Goal: Communication & Community: Ask a question

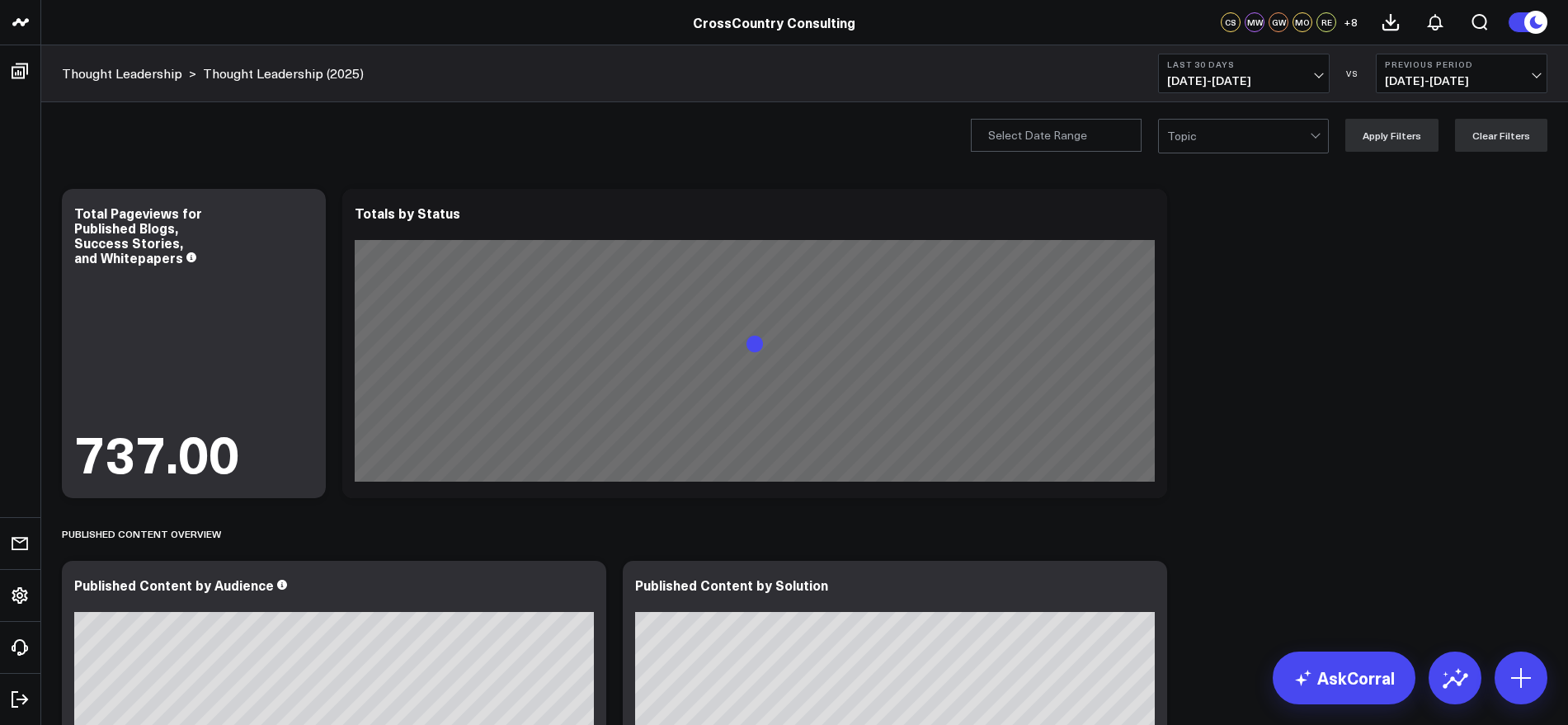
click at [1324, 80] on button "Last 30 Days [DATE] - [DATE]" at bounding box center [1244, 74] width 171 height 39
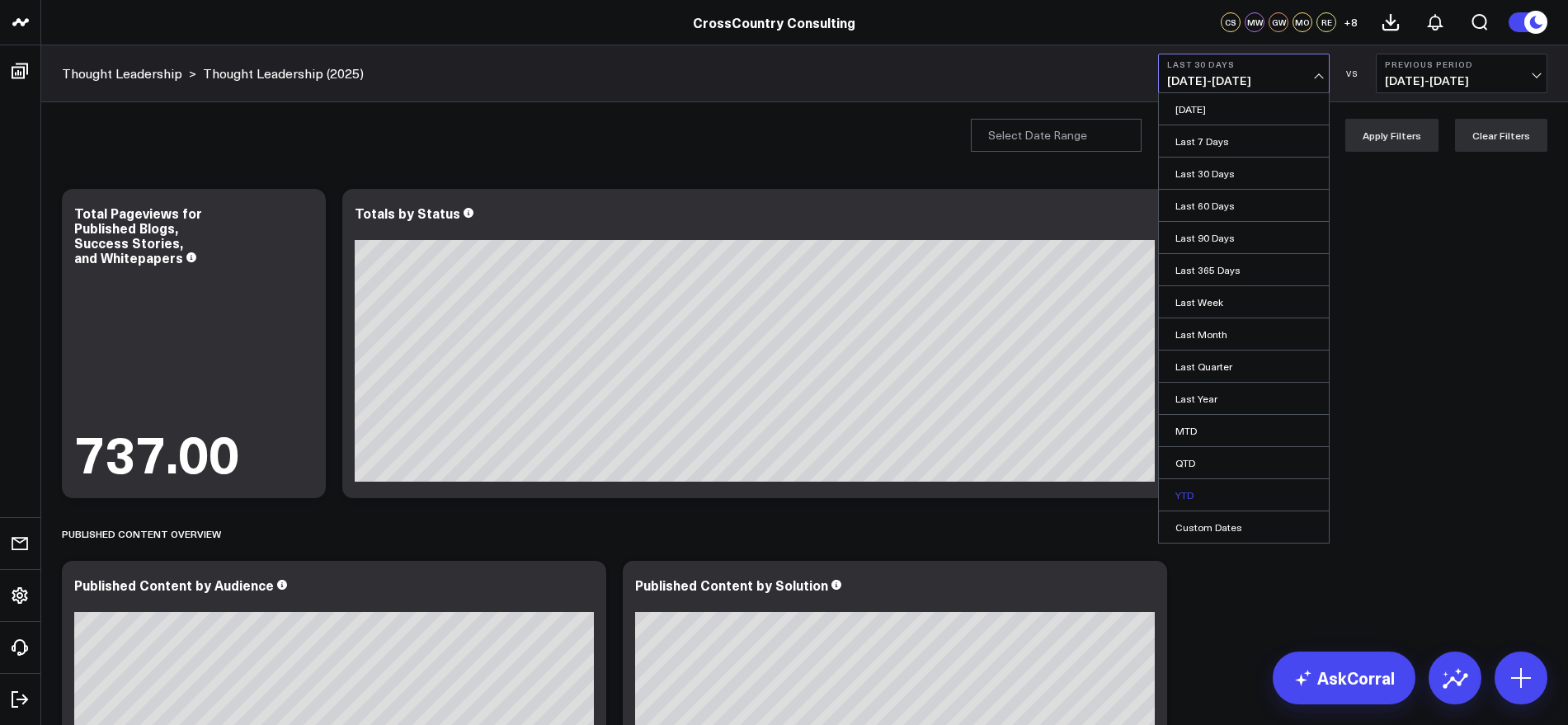
click at [1190, 494] on link "YTD" at bounding box center [1244, 495] width 170 height 32
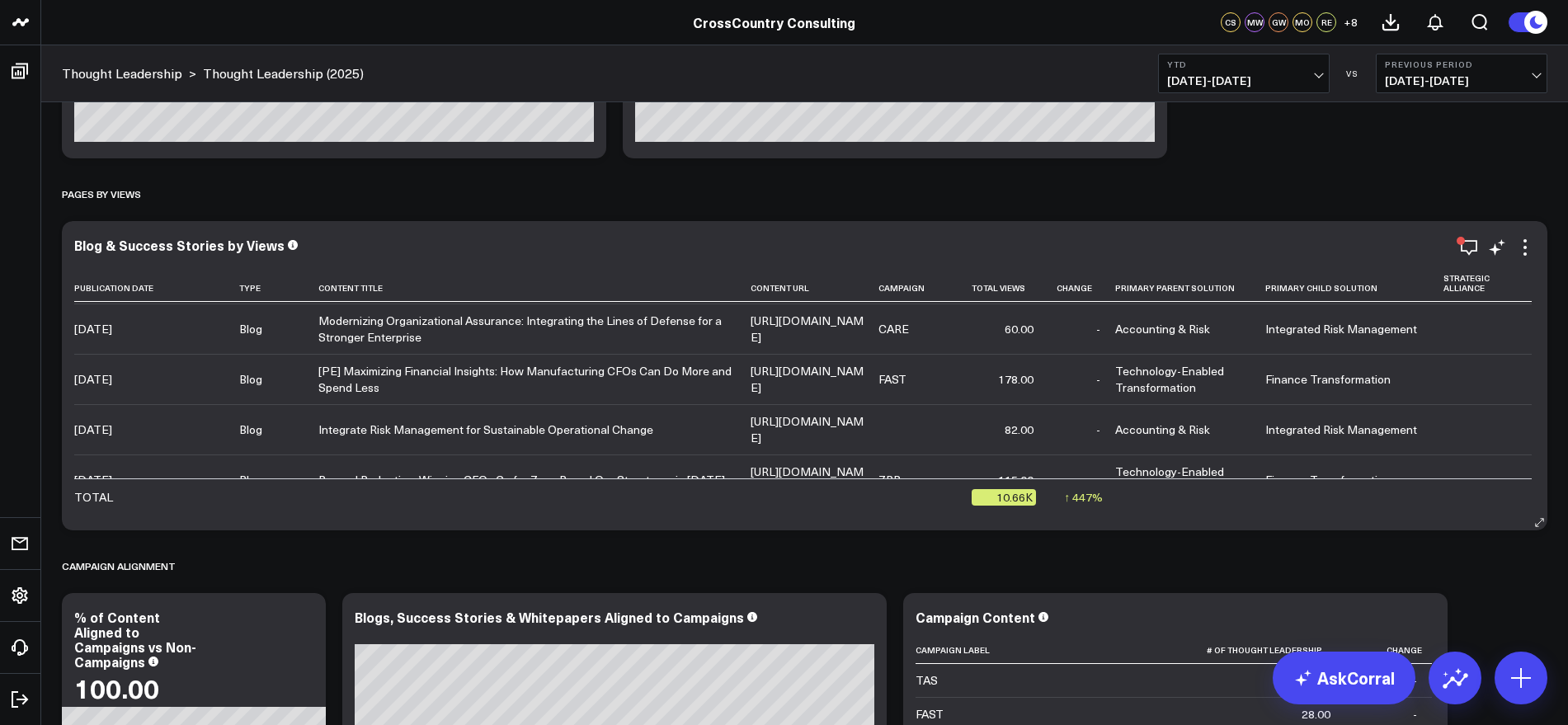
scroll to position [1208, 0]
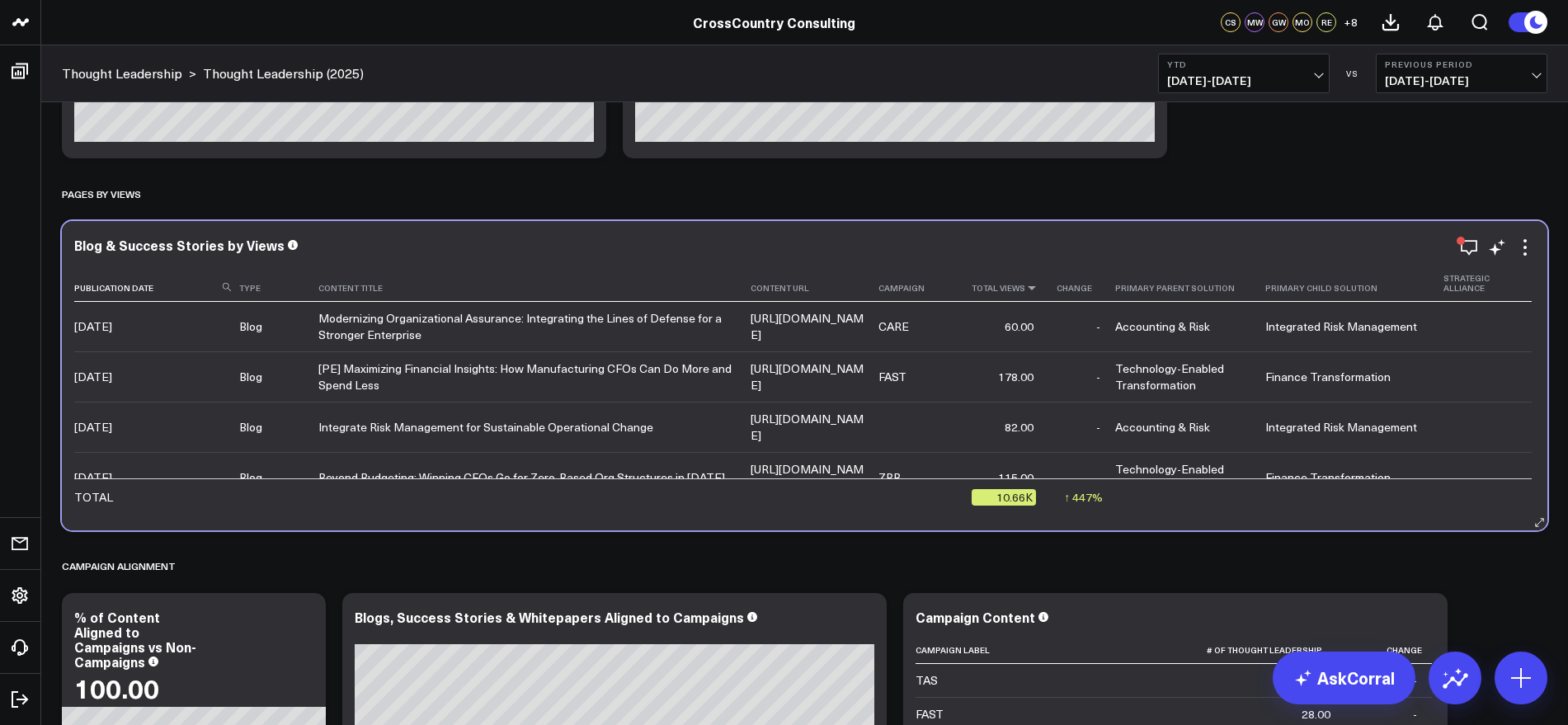
click at [1038, 286] on icon at bounding box center [1031, 288] width 13 height 10
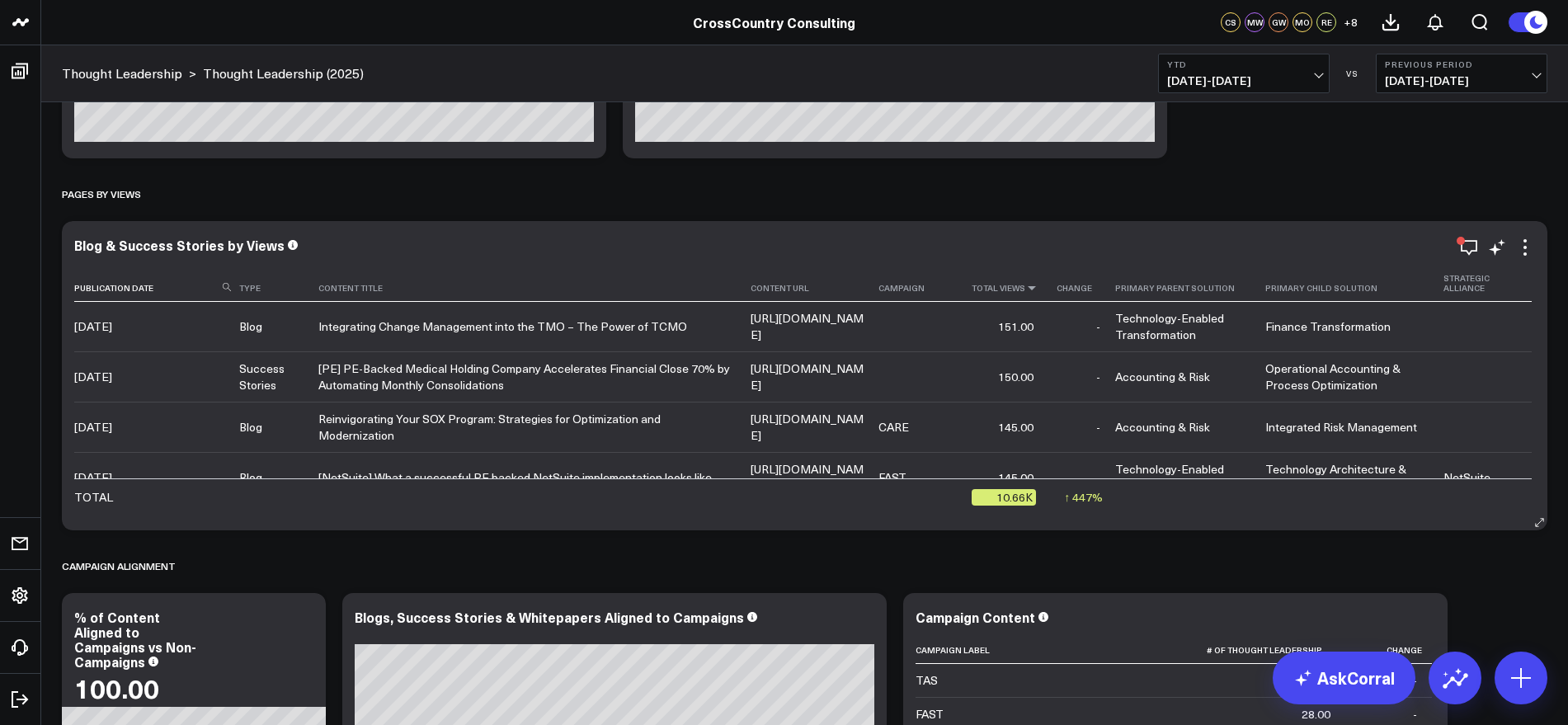
click at [1038, 286] on icon at bounding box center [1031, 288] width 13 height 10
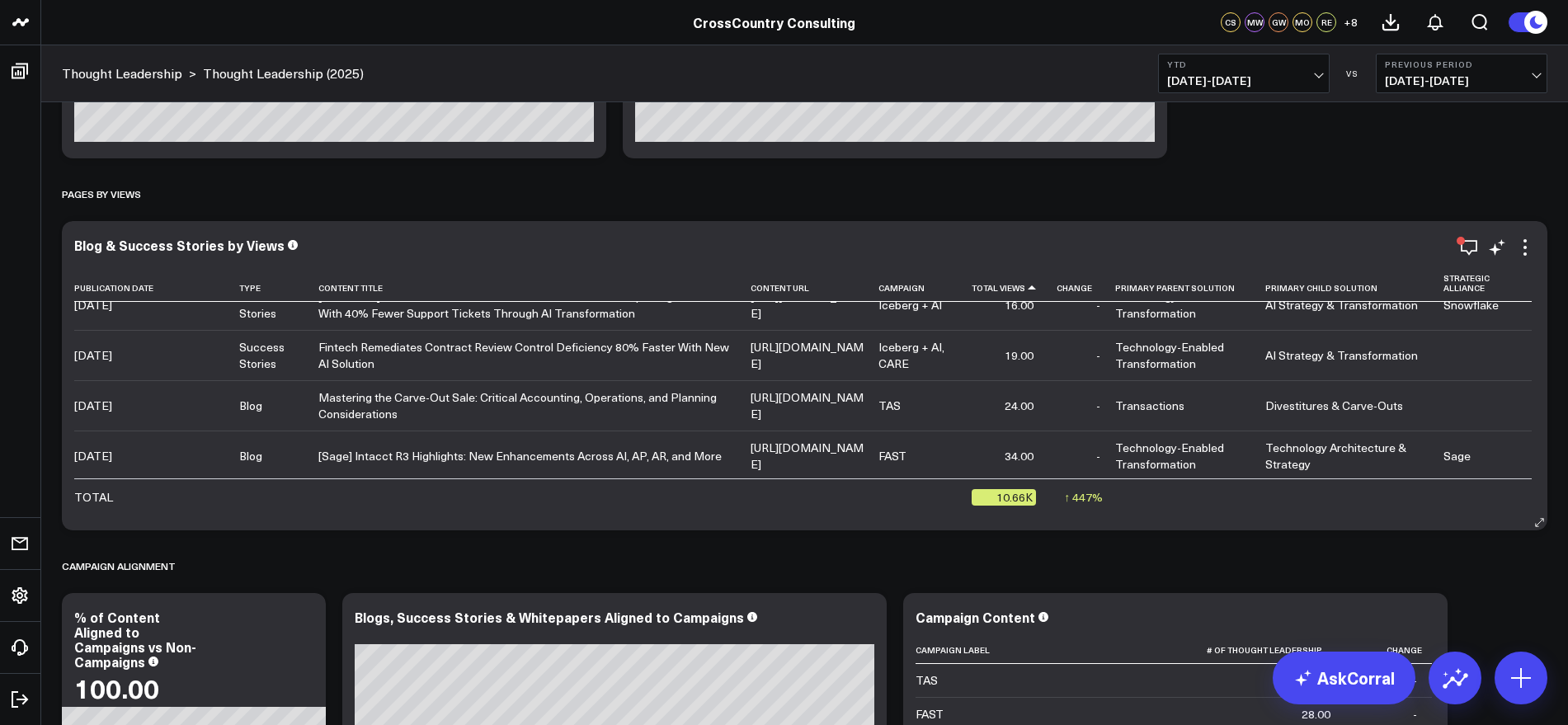
scroll to position [0, 0]
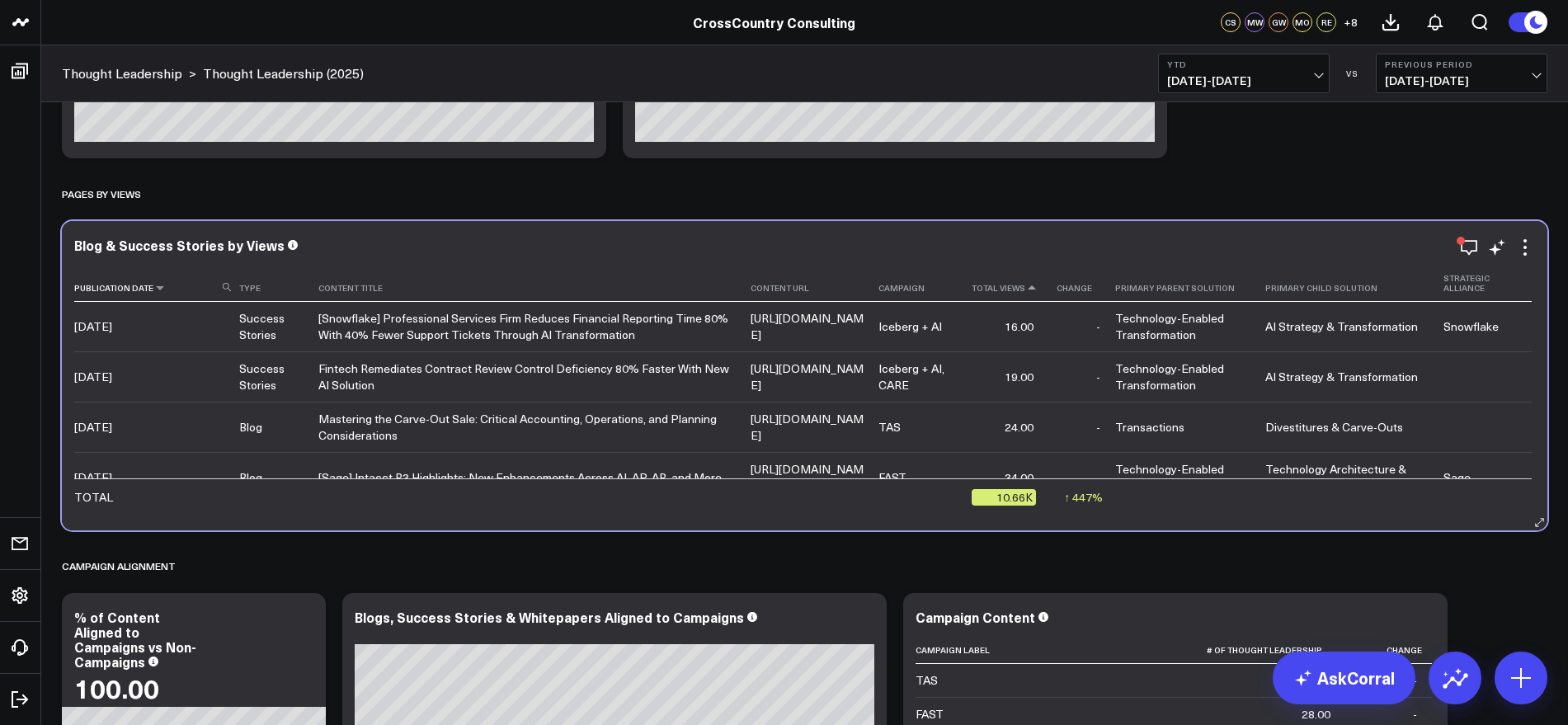
click at [153, 295] on th "Publication Date" at bounding box center [157, 283] width 165 height 37
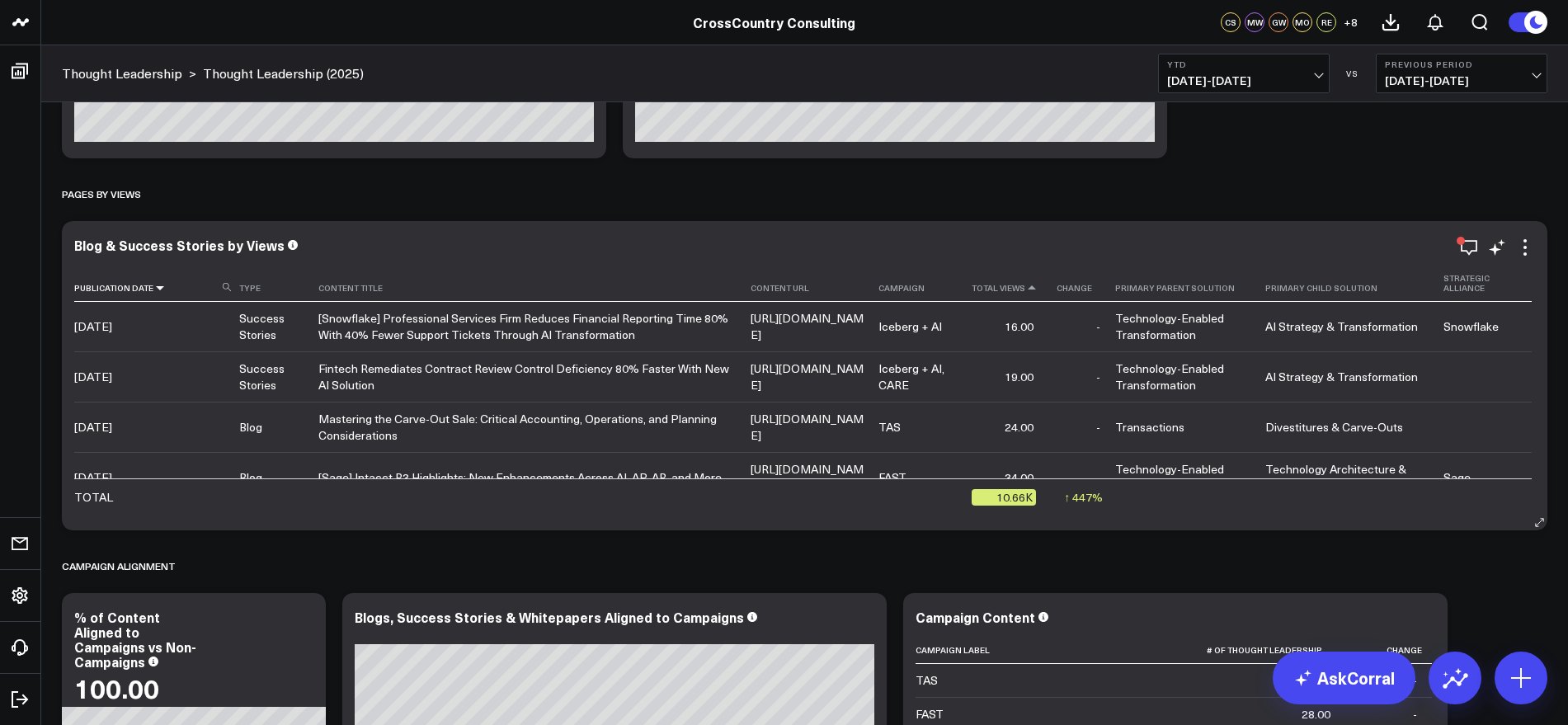
click at [157, 292] on icon at bounding box center [160, 288] width 13 height 10
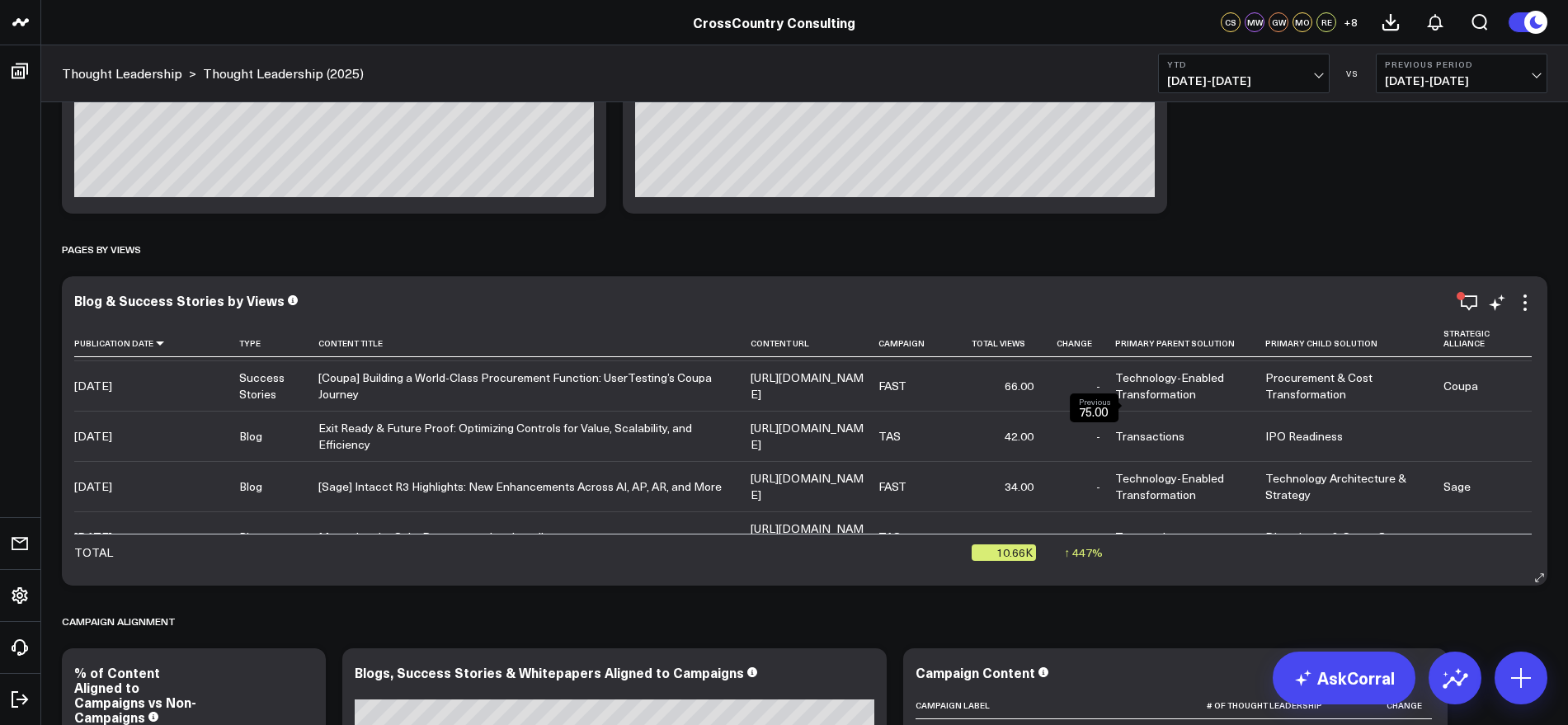
scroll to position [590, 0]
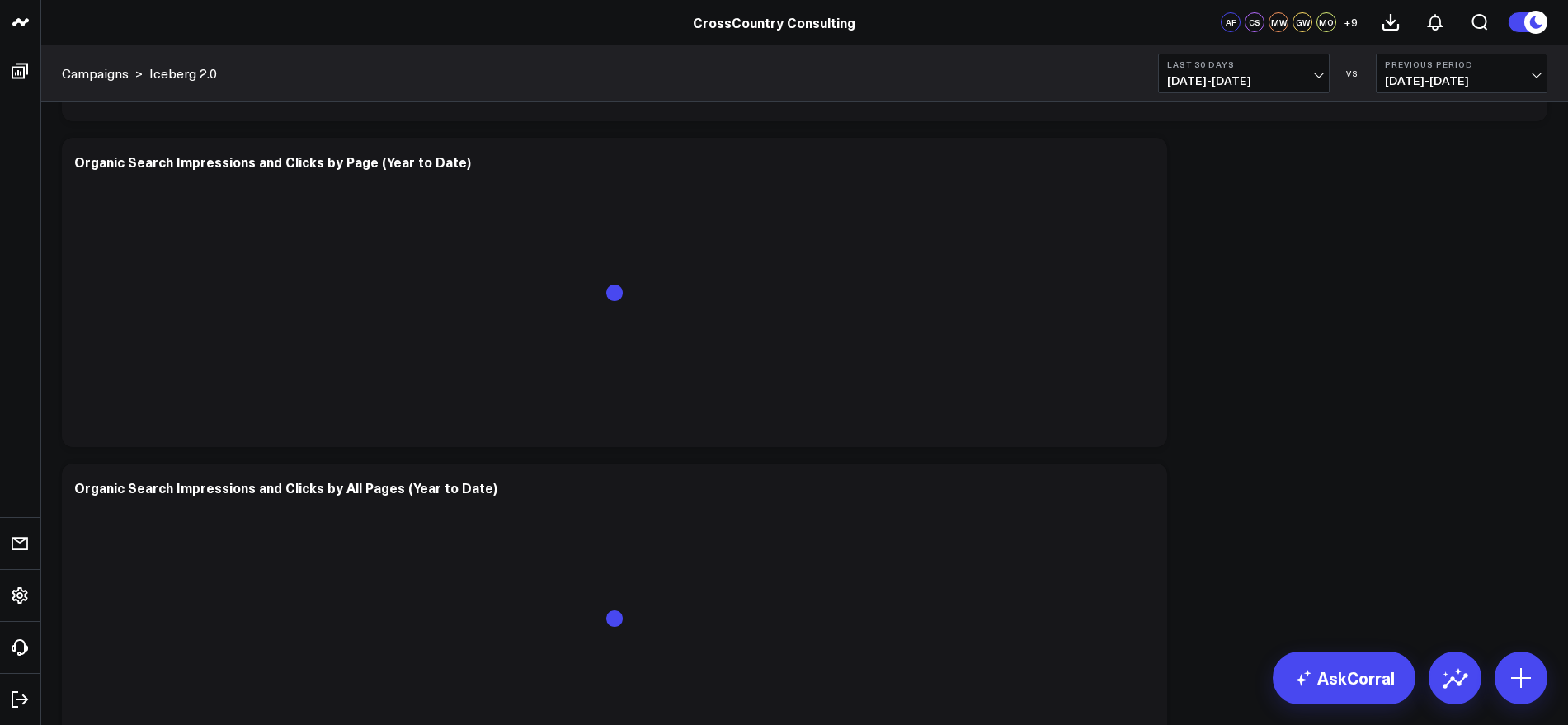
scroll to position [4804, 0]
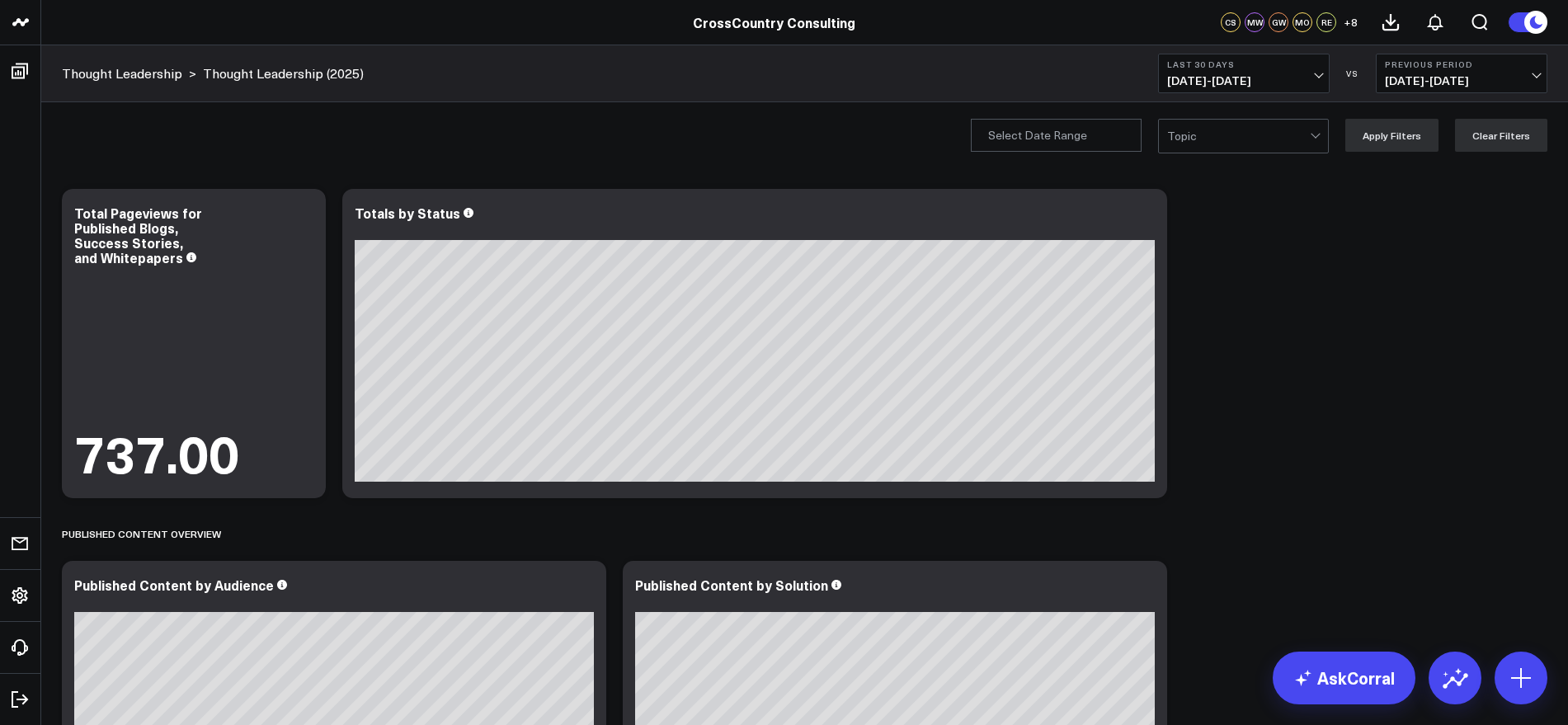
click at [1311, 80] on span "[DATE] - [DATE]" at bounding box center [1244, 81] width 154 height 13
click at [1196, 502] on link "YTD" at bounding box center [1244, 495] width 170 height 32
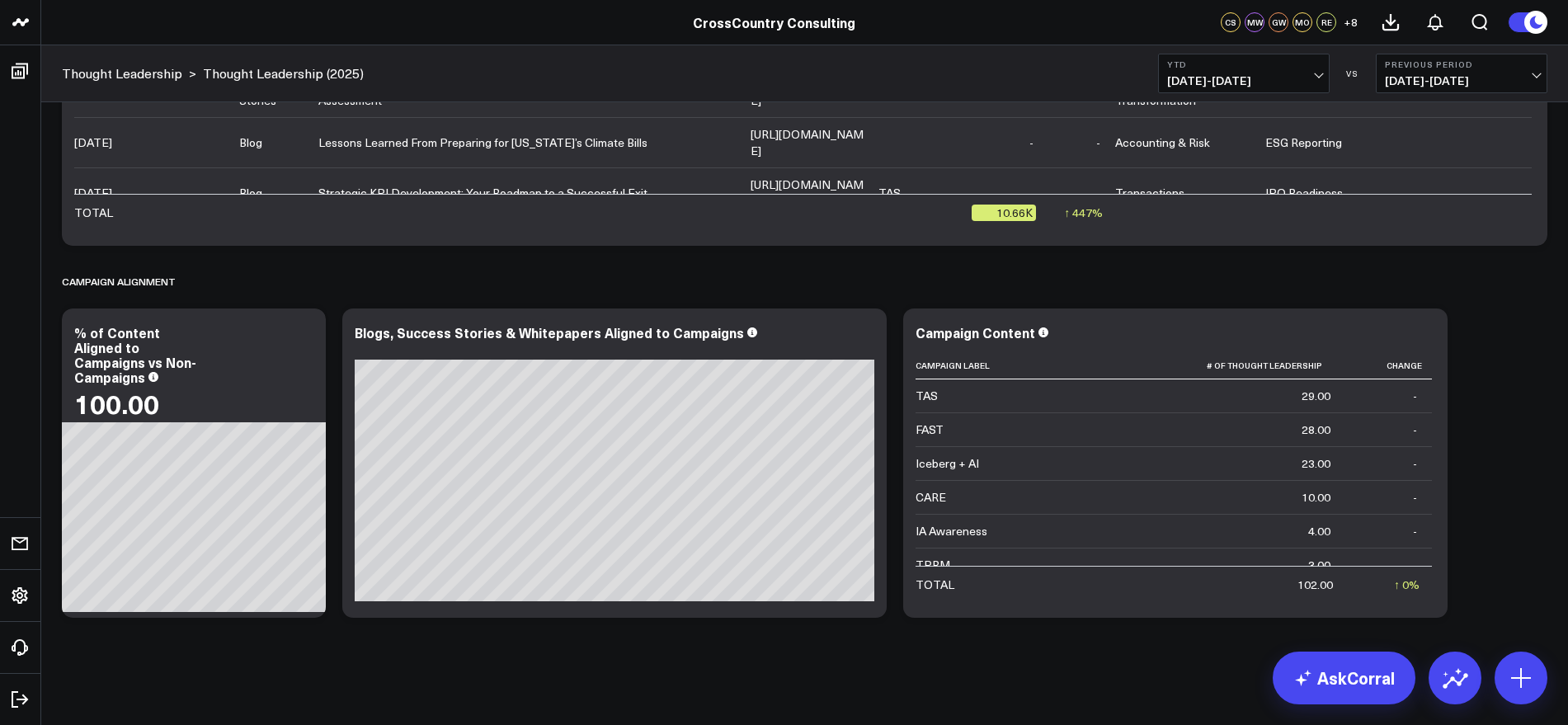
scroll to position [3581, 0]
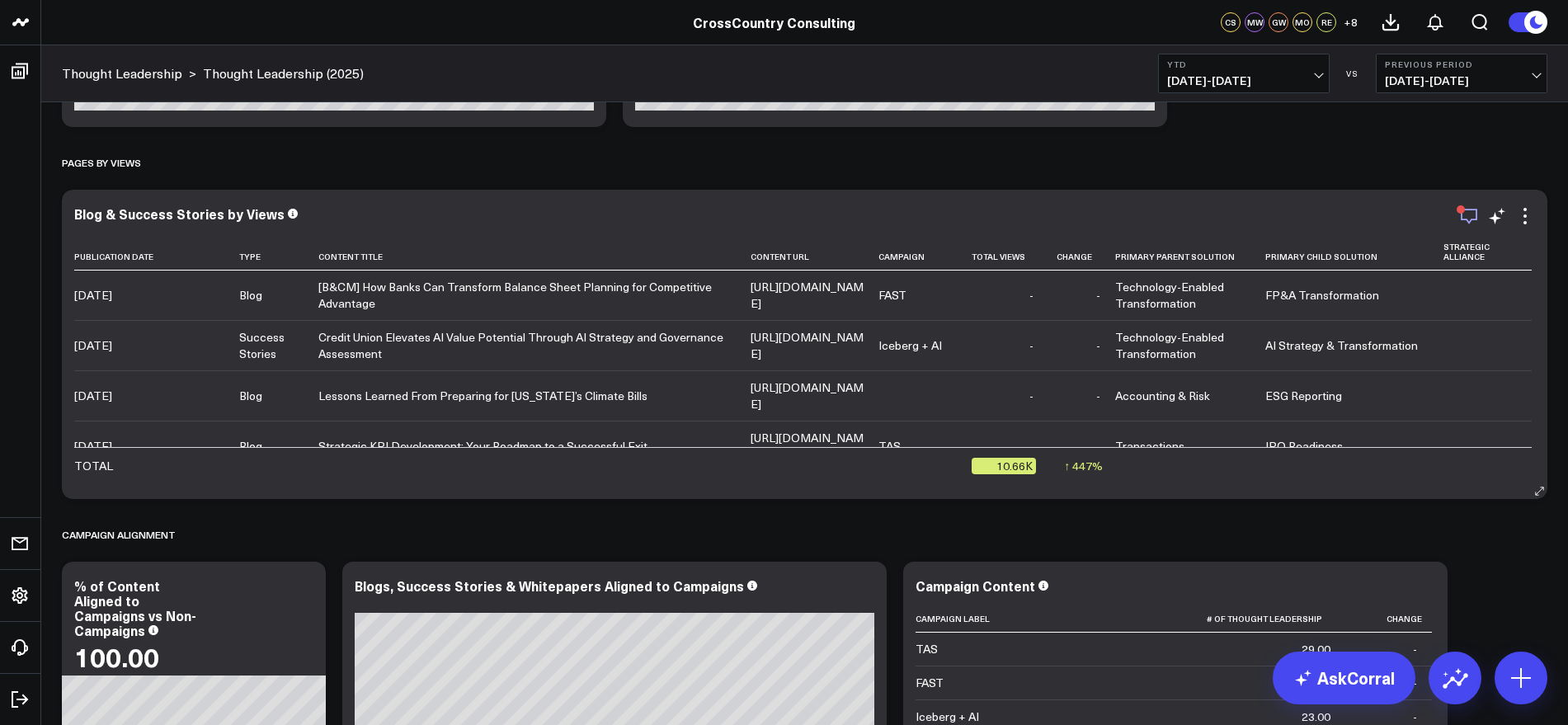
click at [1462, 221] on icon "button" at bounding box center [1468, 215] width 20 height 20
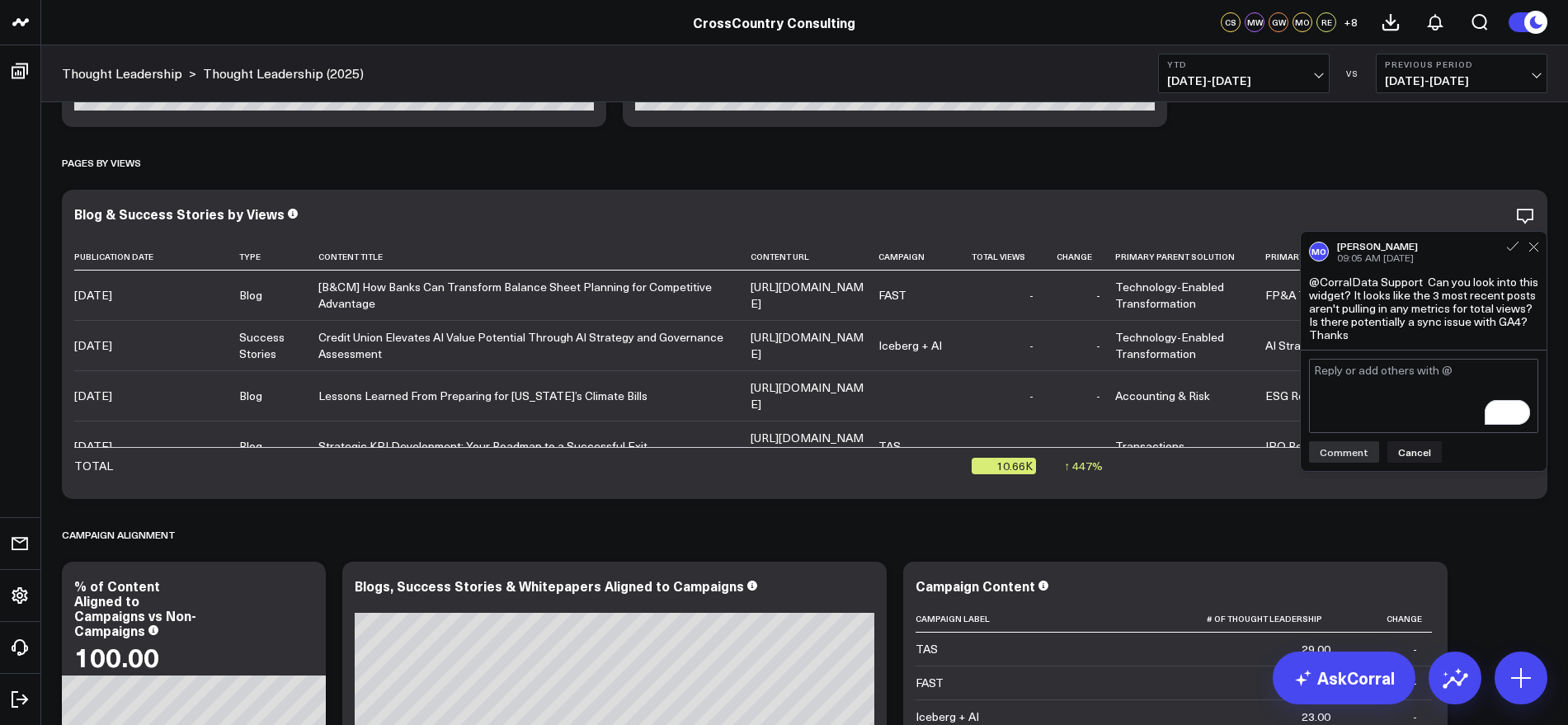
click at [1405, 382] on textarea "To enrich screen reader interactions, please activate Accessibility in Grammarl…" at bounding box center [1424, 396] width 229 height 75
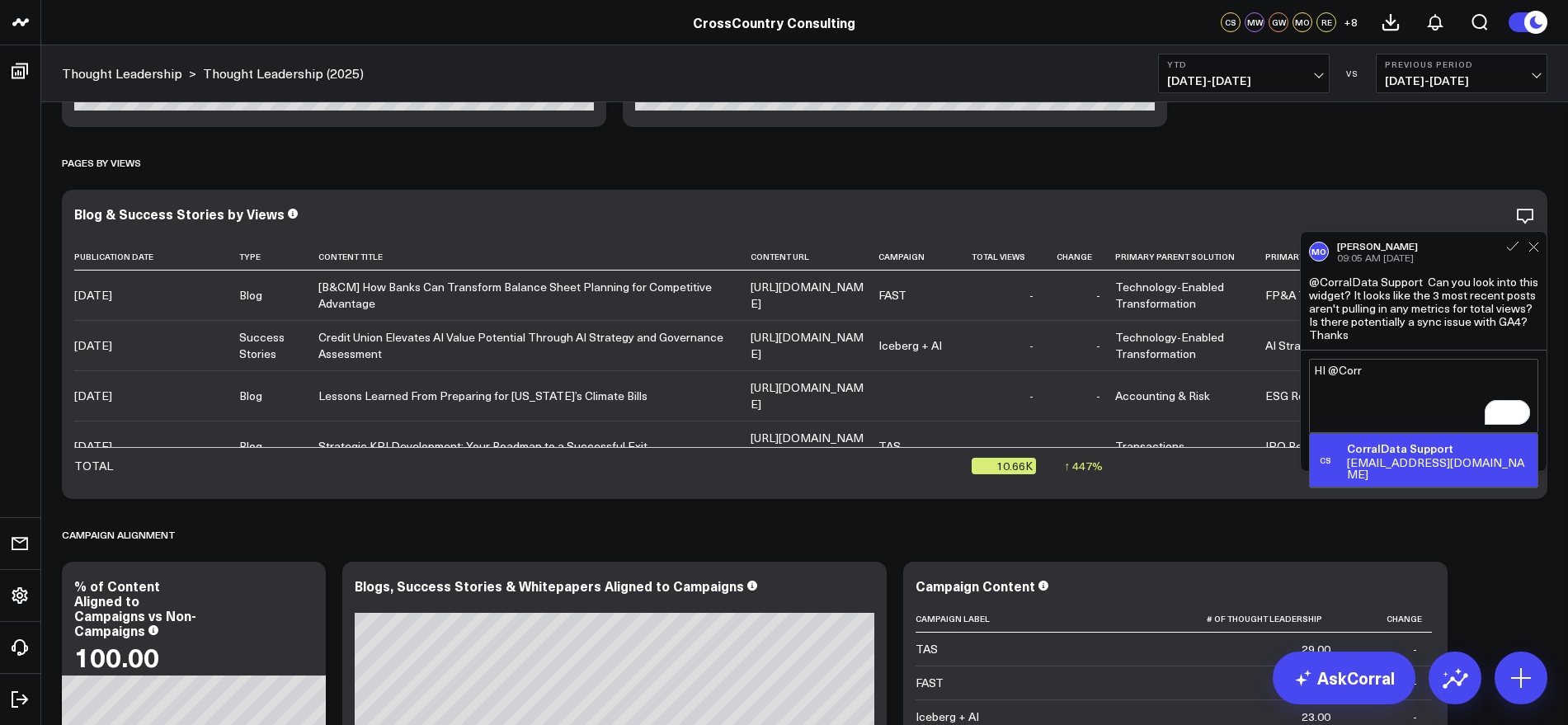
click at [1408, 457] on div "[EMAIL_ADDRESS][DOMAIN_NAME]" at bounding box center [1438, 468] width 184 height 23
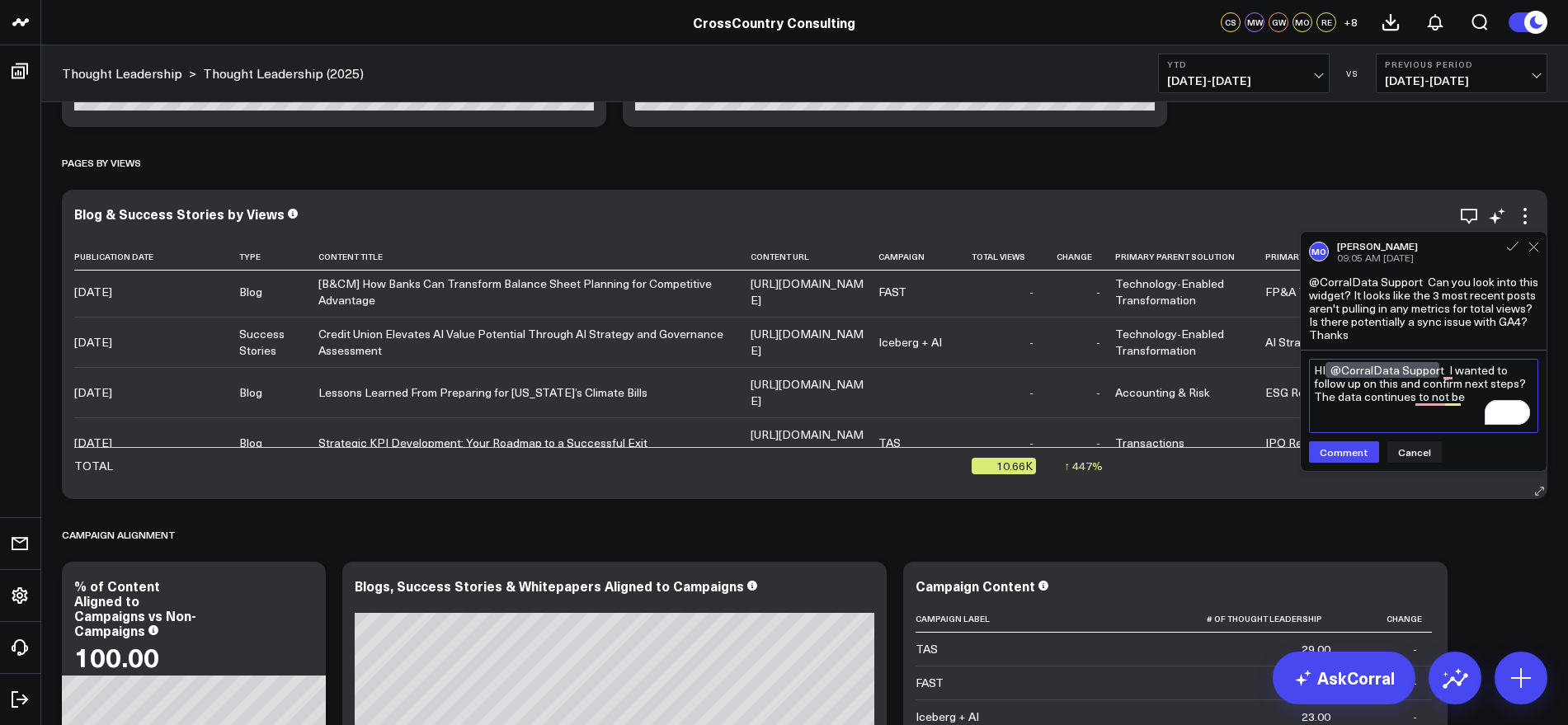
scroll to position [0, 0]
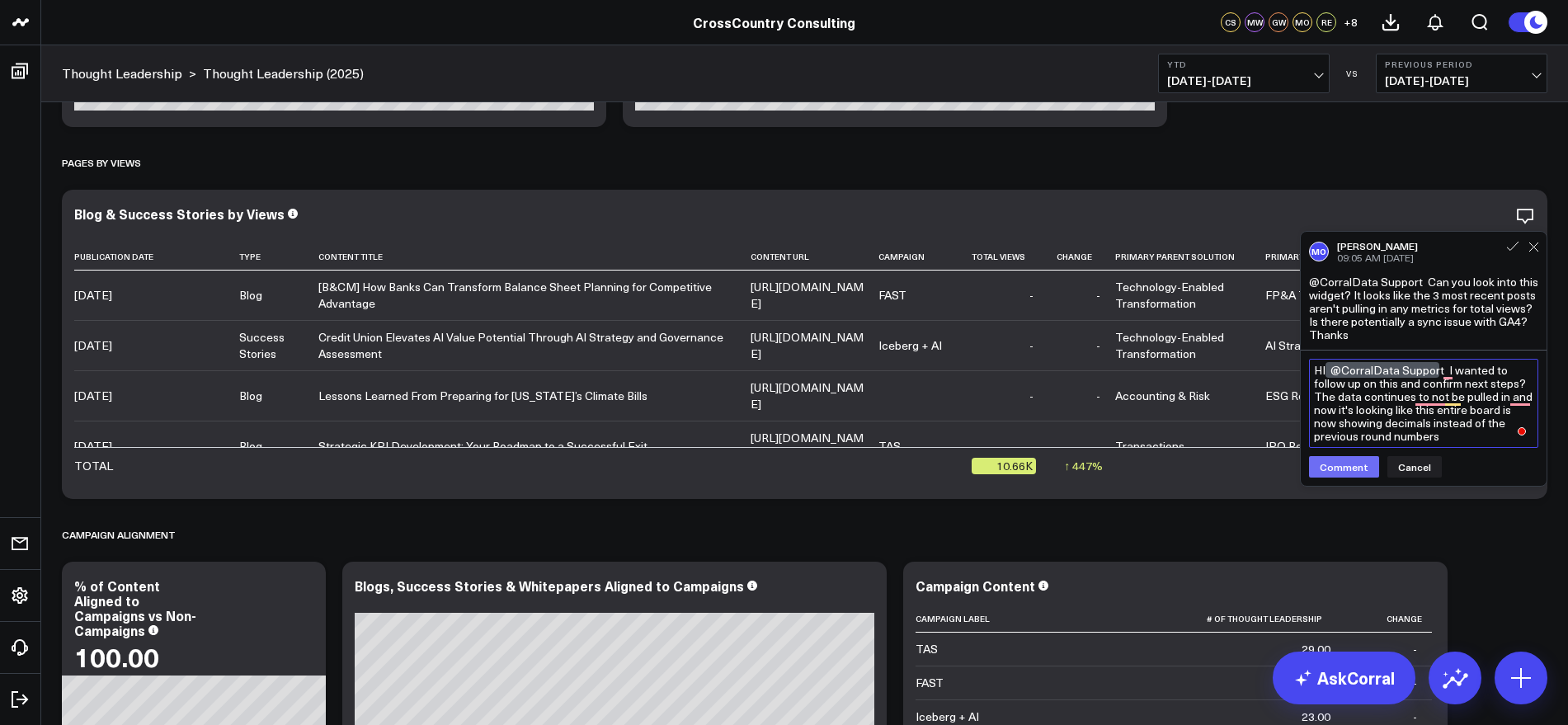
type textarea "HI @CorralData Support I wanted to follow up on this and confirm next steps? Th…"
click at [1361, 469] on button "Comment" at bounding box center [1343, 467] width 70 height 21
